Goal: Transaction & Acquisition: Purchase product/service

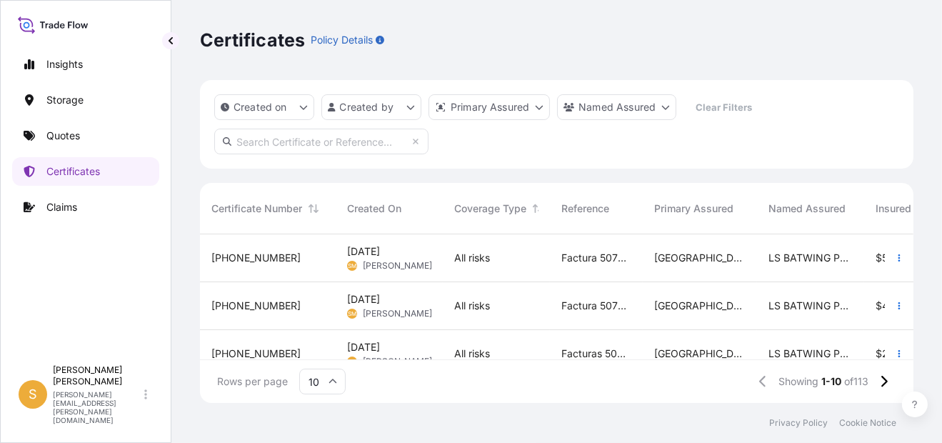
scroll to position [166, 702]
click at [90, 132] on link "Quotes" at bounding box center [85, 135] width 147 height 29
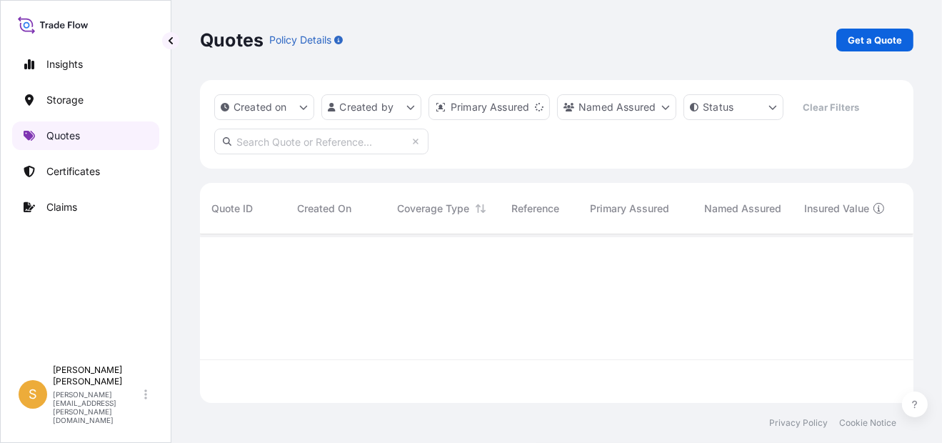
scroll to position [166, 702]
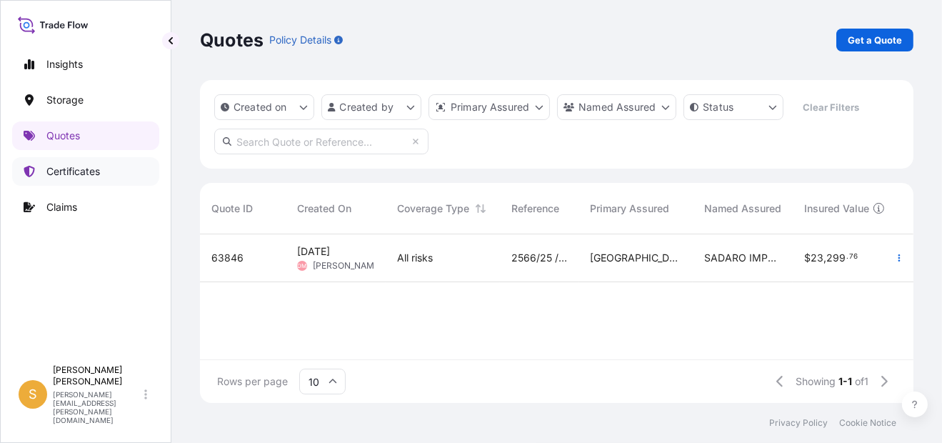
click at [96, 157] on link "Certificates" at bounding box center [85, 171] width 147 height 29
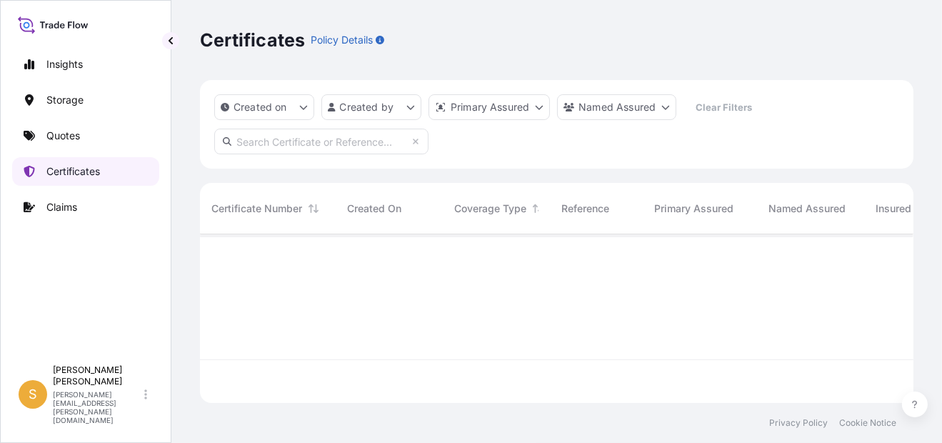
scroll to position [166, 702]
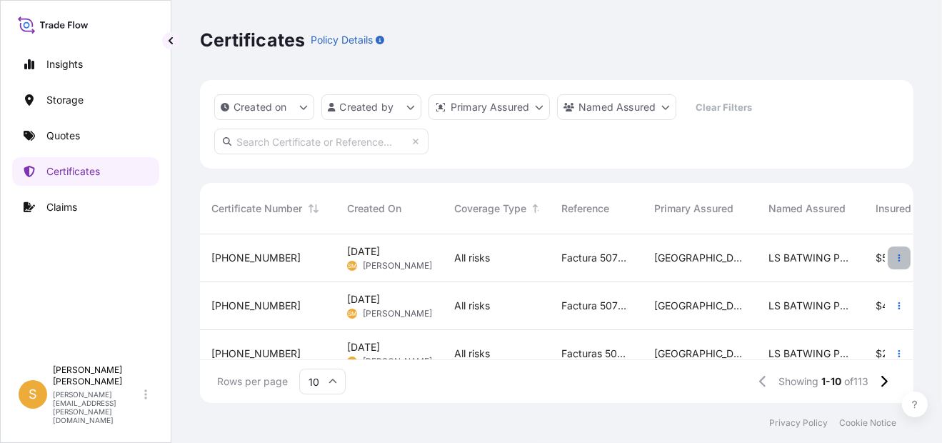
click at [894, 258] on icon "button" at bounding box center [898, 257] width 9 height 9
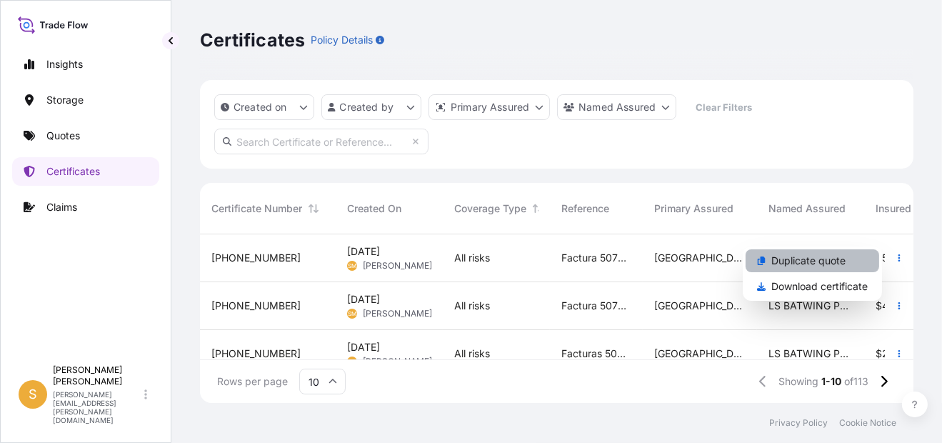
click at [824, 259] on p "Duplicate quote" at bounding box center [808, 260] width 74 height 14
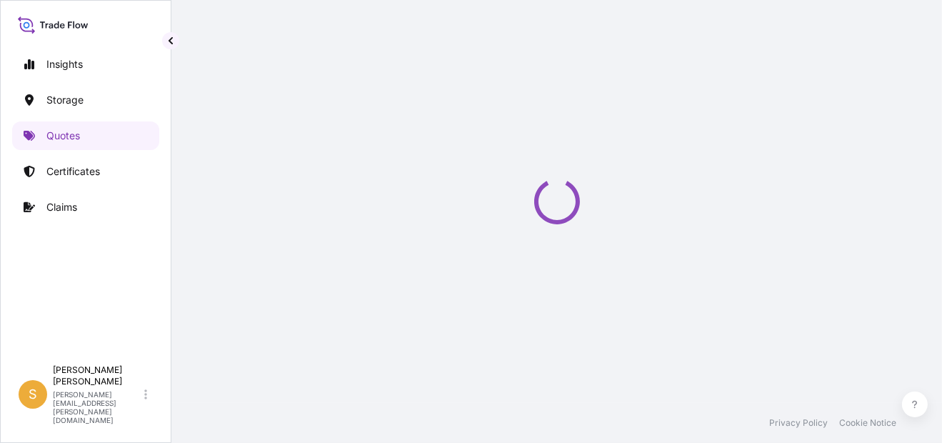
select select "Water"
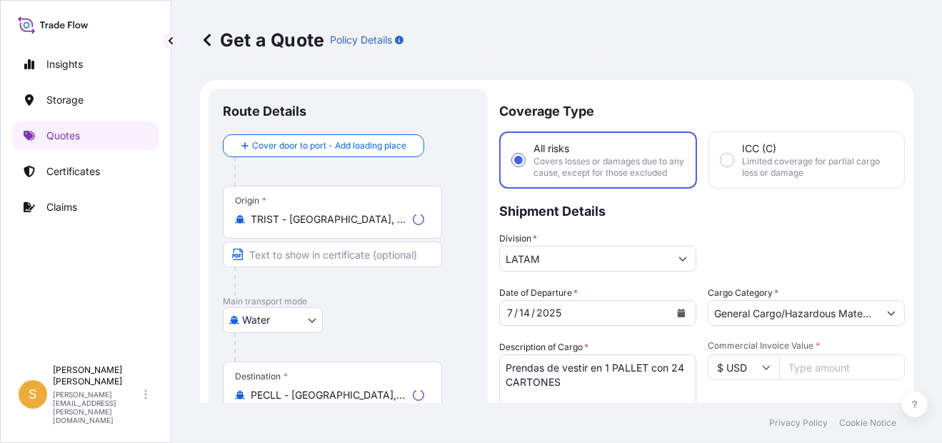
scroll to position [22, 0]
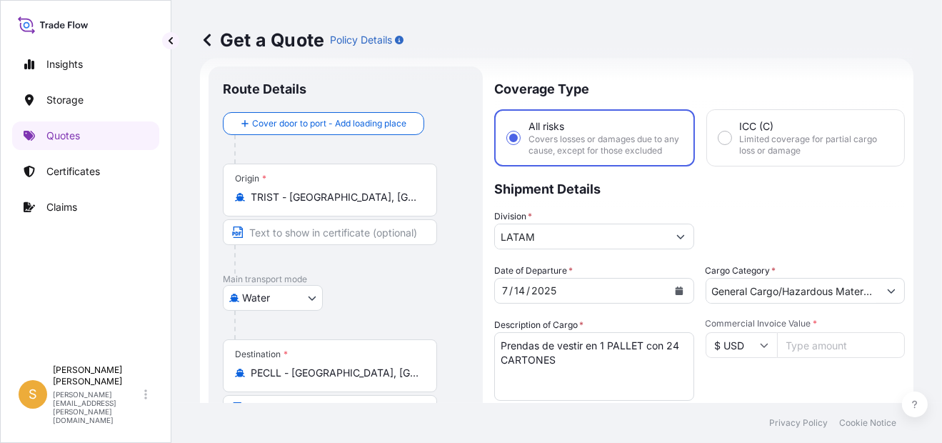
click at [371, 196] on input "TRIST - [GEOGRAPHIC_DATA], [GEOGRAPHIC_DATA]" at bounding box center [335, 197] width 168 height 14
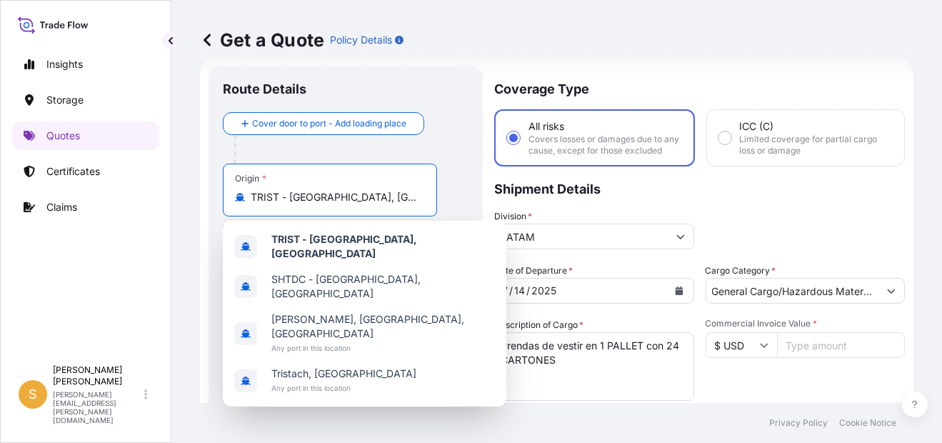
drag, startPoint x: 379, startPoint y: 198, endPoint x: 142, endPoint y: 221, distance: 238.0
click at [142, 221] on div "Insights Storage Quotes Certificates Claims S [PERSON_NAME] [PERSON_NAME][EMAIL…" at bounding box center [471, 221] width 942 height 443
paste input "[GEOGRAPHIC_DATA],"
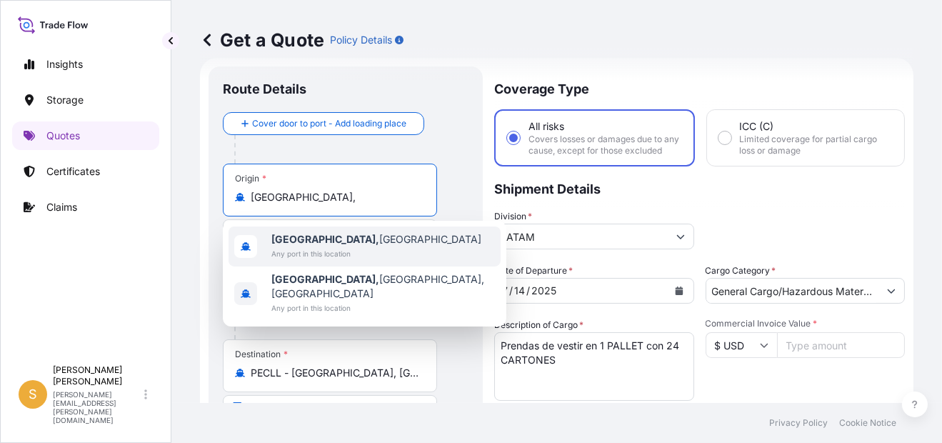
click at [376, 248] on div "[GEOGRAPHIC_DATA], [GEOGRAPHIC_DATA] Any port in this location" at bounding box center [364, 246] width 272 height 40
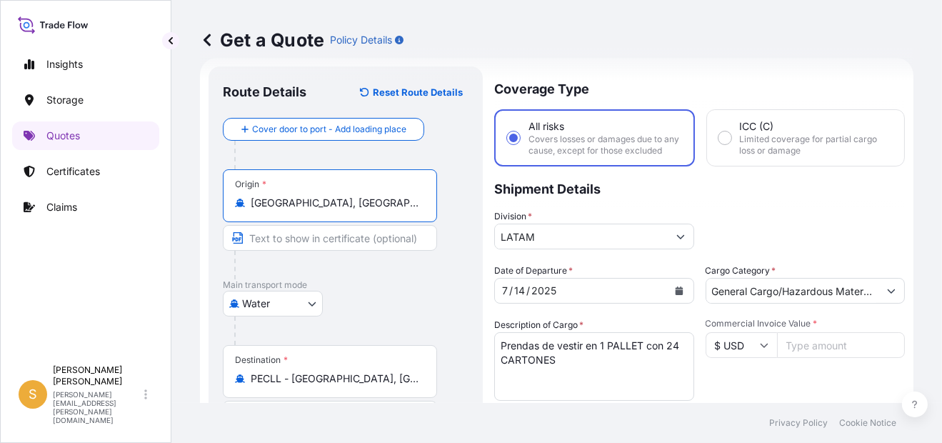
type input "[GEOGRAPHIC_DATA], [GEOGRAPHIC_DATA]"
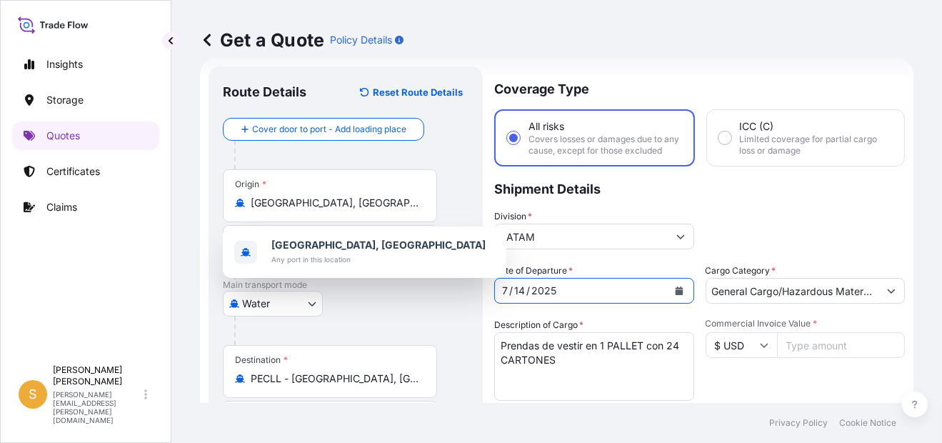
click at [675, 295] on icon "Calendar" at bounding box center [679, 290] width 9 height 9
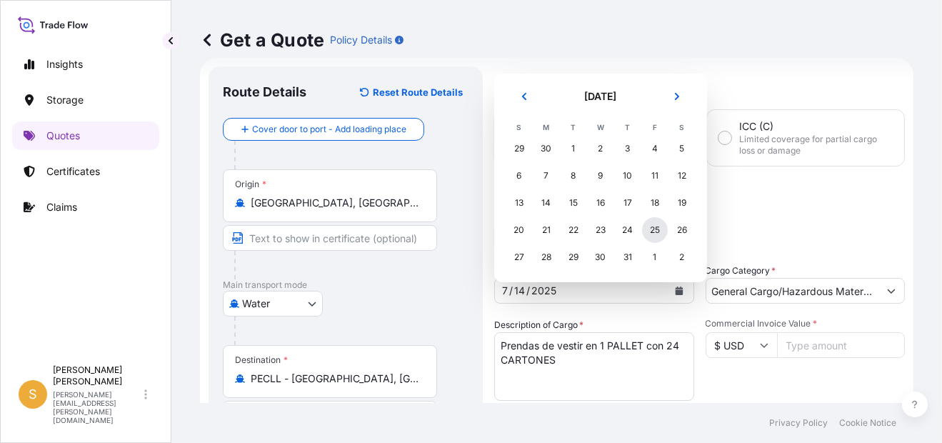
click at [661, 230] on div "25" at bounding box center [655, 230] width 26 height 26
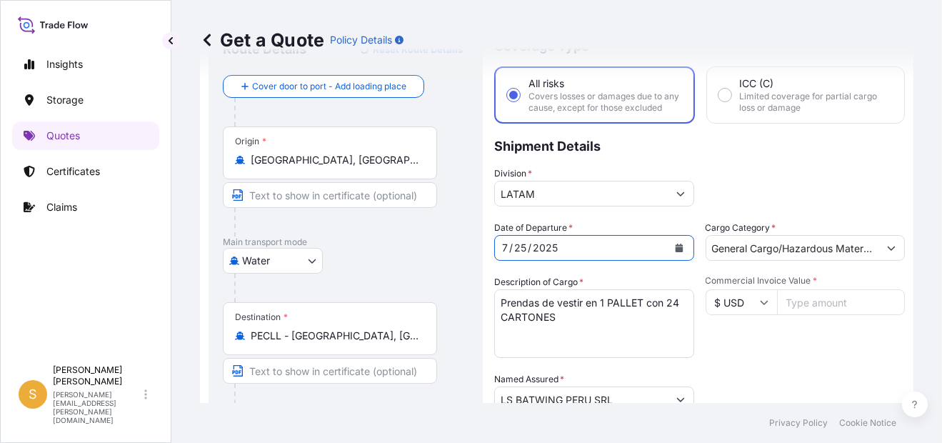
scroll to position [94, 0]
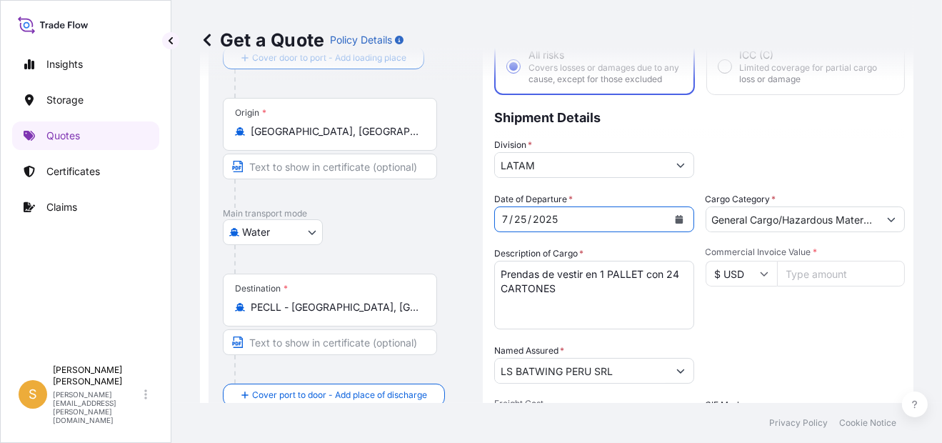
click at [802, 278] on input "Commercial Invoice Value *" at bounding box center [841, 274] width 128 height 26
paste input "11974.11"
type input "11974.11"
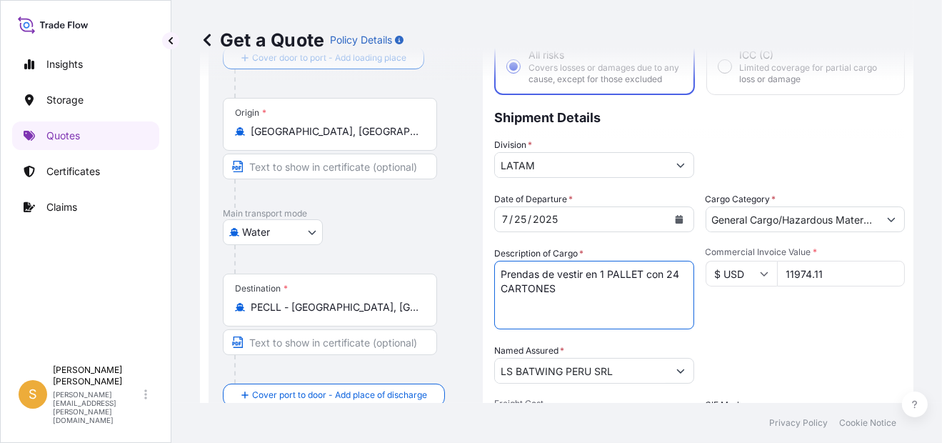
paste textarea "2 PALLET - 64 CARTONES"
drag, startPoint x: 601, startPoint y: 282, endPoint x: 620, endPoint y: 301, distance: 26.2
click at [620, 301] on textarea "Prendas de vestir en 1 PALLET con 24 CARTONES" at bounding box center [594, 295] width 200 height 69
click at [654, 280] on textarea "Prendas de vestir en 1 PALLET con 24 CARTONES" at bounding box center [594, 295] width 200 height 69
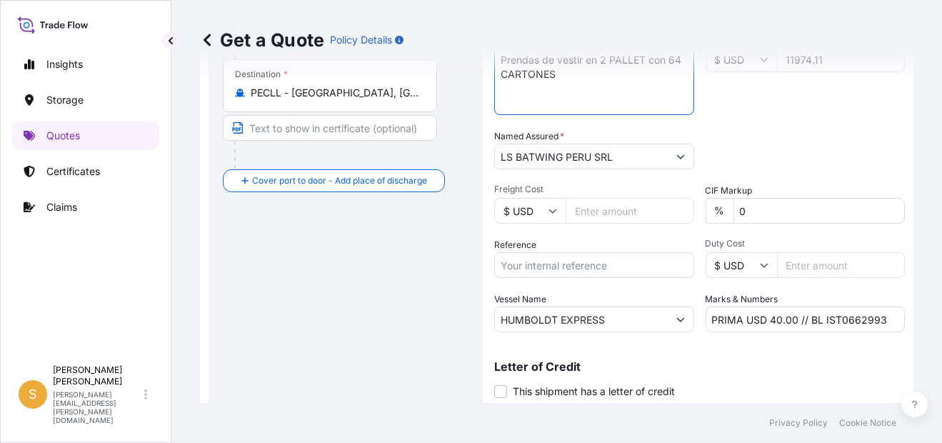
type textarea "Prendas de vestir en 2 PALLET con 64 CARTONES"
click at [520, 332] on input "HUMBOLDT EXPRESS" at bounding box center [581, 319] width 173 height 26
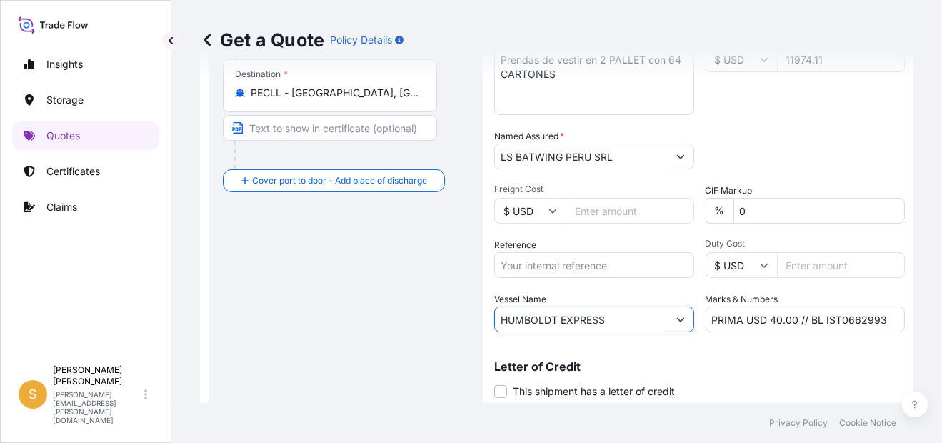
drag, startPoint x: 615, startPoint y: 328, endPoint x: 454, endPoint y: 328, distance: 160.6
click at [454, 328] on form "Route Details Reset Route Details Cover door to port - Add loading place Place …" at bounding box center [556, 109] width 713 height 675
paste input "COSCO SHIPPING SEINE"
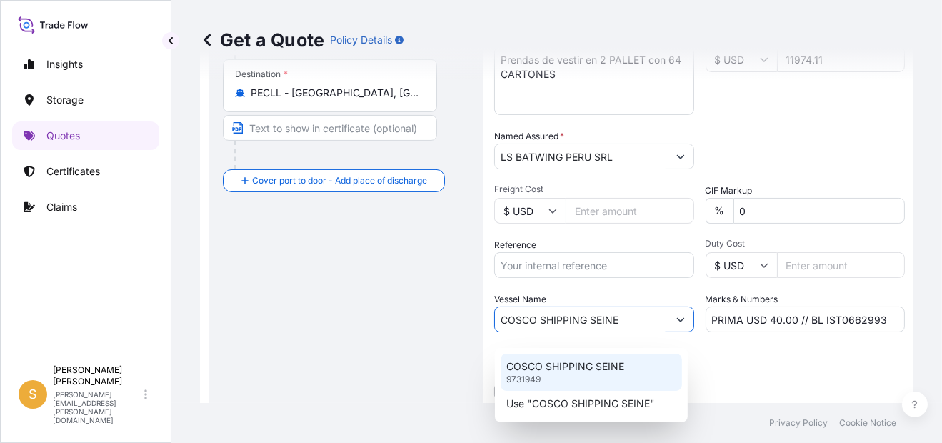
click at [609, 364] on p "COSCO SHIPPING SEINE" at bounding box center [565, 366] width 118 height 14
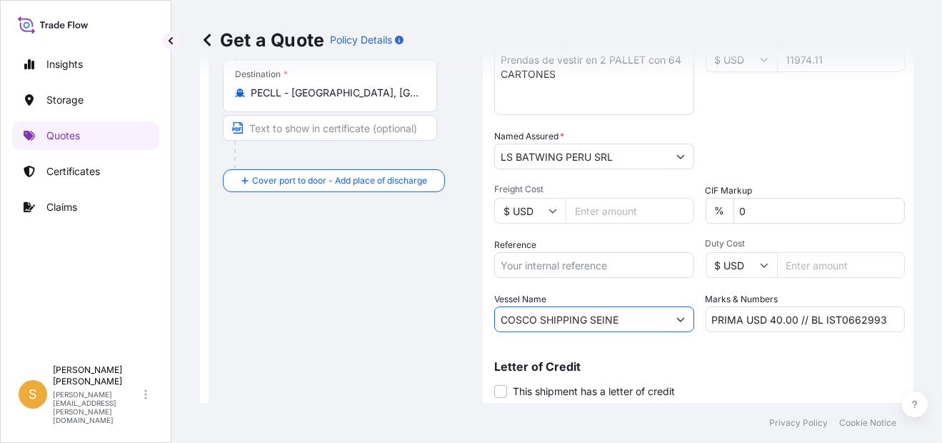
type input "COSCO SHIPPING SEINE"
click at [790, 328] on input "PRIMA USD 40.00 // BL IST0662993" at bounding box center [805, 319] width 200 height 26
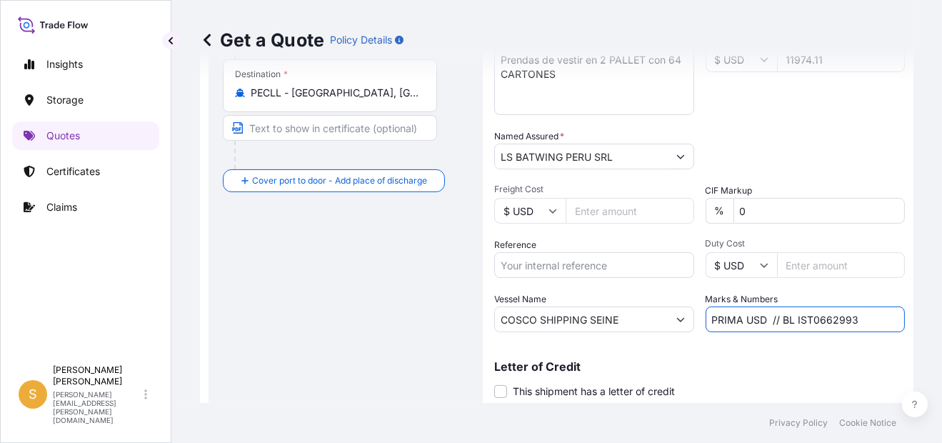
paste input "41.91"
click at [855, 326] on input "PRIMA USD 41.91 // BL IST0662993" at bounding box center [805, 319] width 200 height 26
paste input "S250120685"
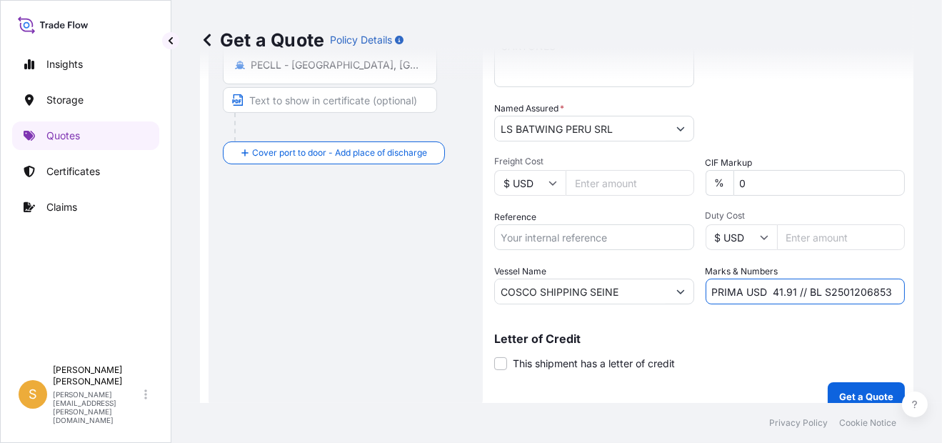
scroll to position [361, 0]
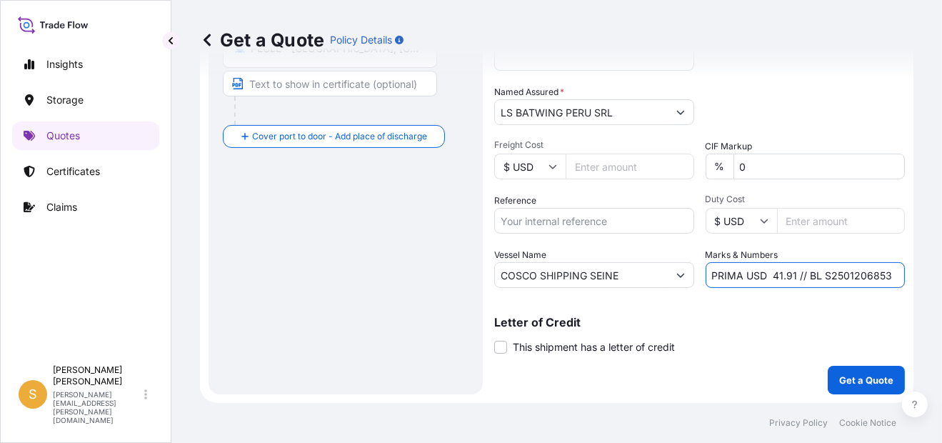
type input "PRIMA USD 41.91 // BL S2501206853"
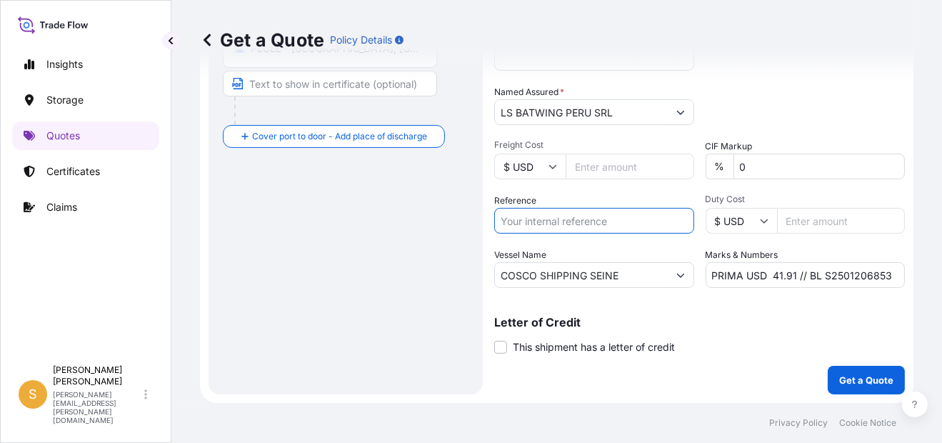
click at [600, 231] on input "Reference" at bounding box center [594, 221] width 200 height 26
paste input "Facturas 5079407806, 5079407805, 5079407803."
type input "Facturas 5079407806, 5079407805, 5079407803."
click at [785, 82] on div "Date of Departure * [DATE] Cargo Category * General Cargo/Hazardous Material De…" at bounding box center [699, 111] width 410 height 354
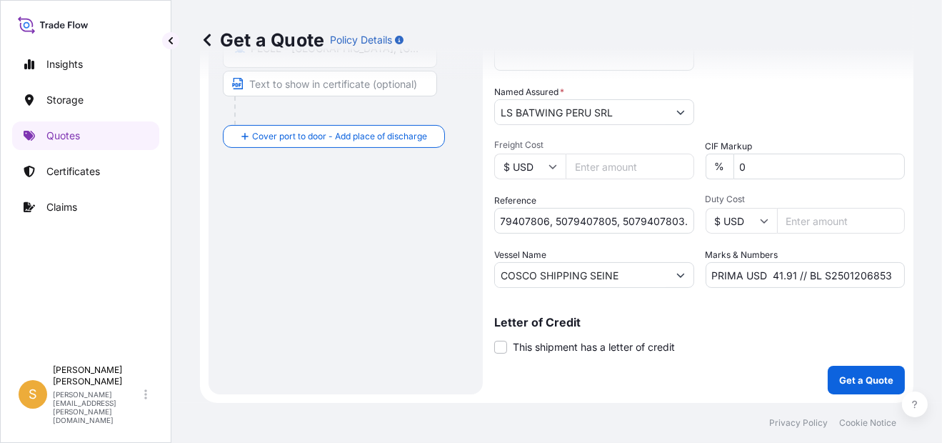
scroll to position [0, 0]
click at [865, 372] on button "Get a Quote" at bounding box center [865, 380] width 77 height 29
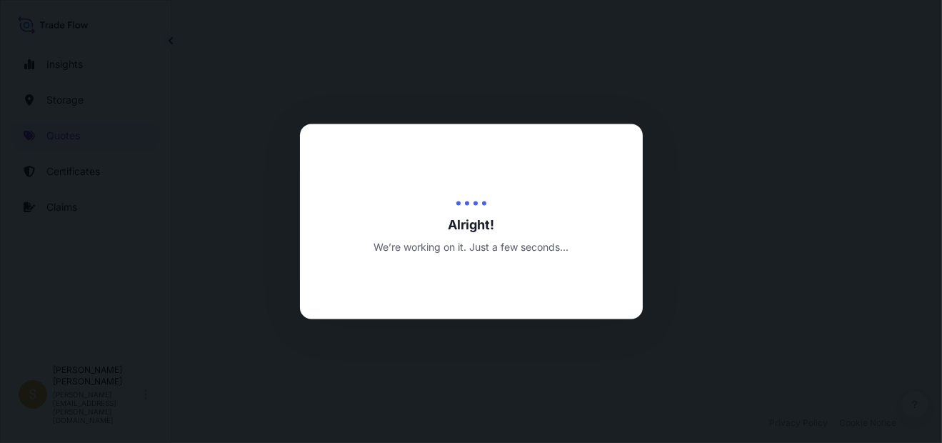
select select "Water"
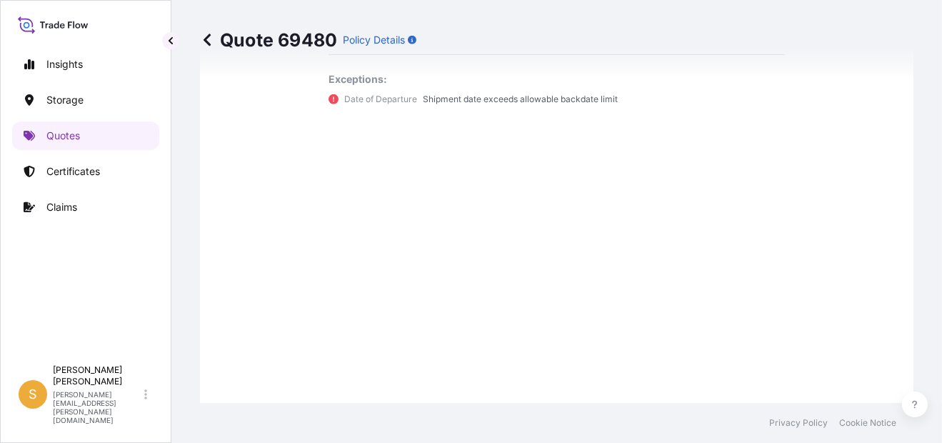
scroll to position [1315, 0]
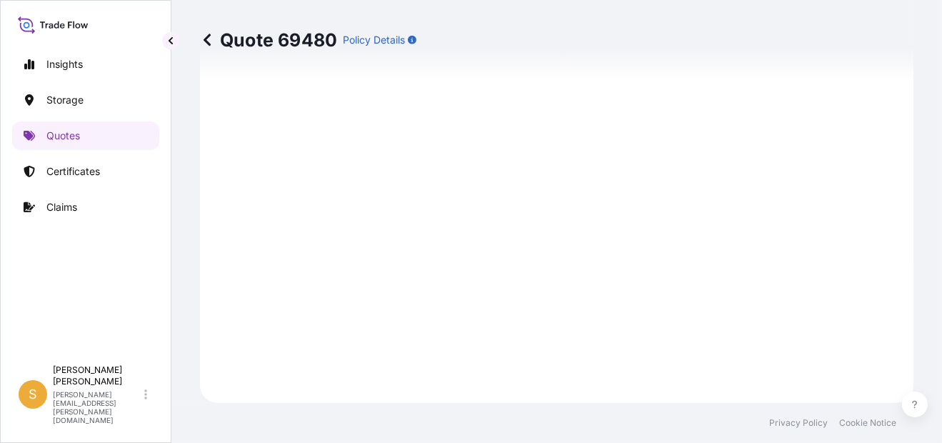
click at [38, 198] on div "Insights Storage Quotes Certificates Claims" at bounding box center [85, 197] width 147 height 321
